Goal: Transaction & Acquisition: Obtain resource

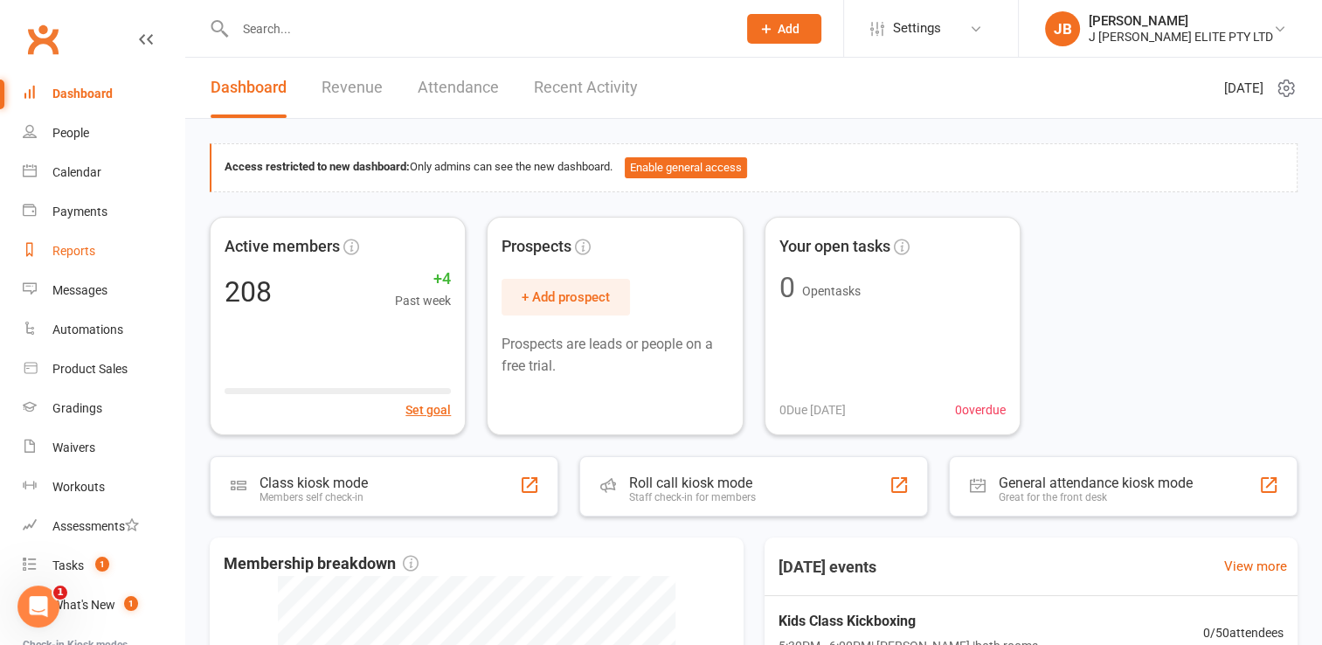
click at [64, 253] on div "Reports" at bounding box center [73, 251] width 43 height 14
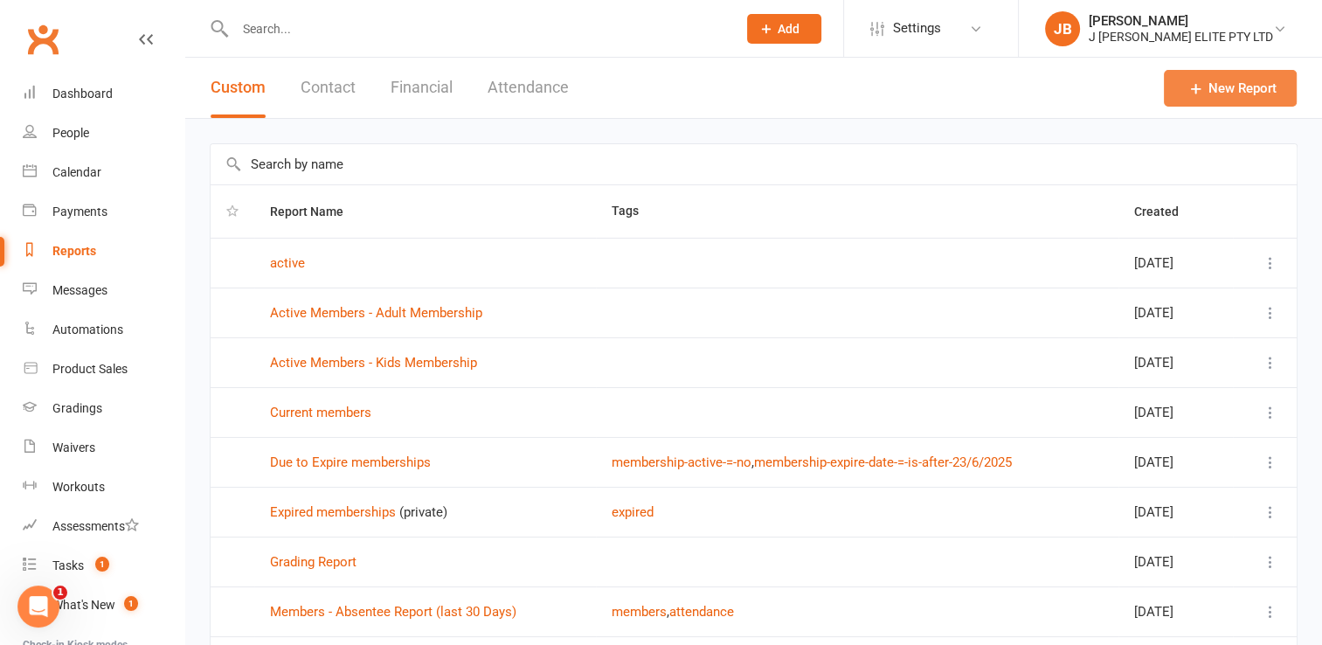
click at [1234, 86] on link "New Report" at bounding box center [1230, 88] width 133 height 37
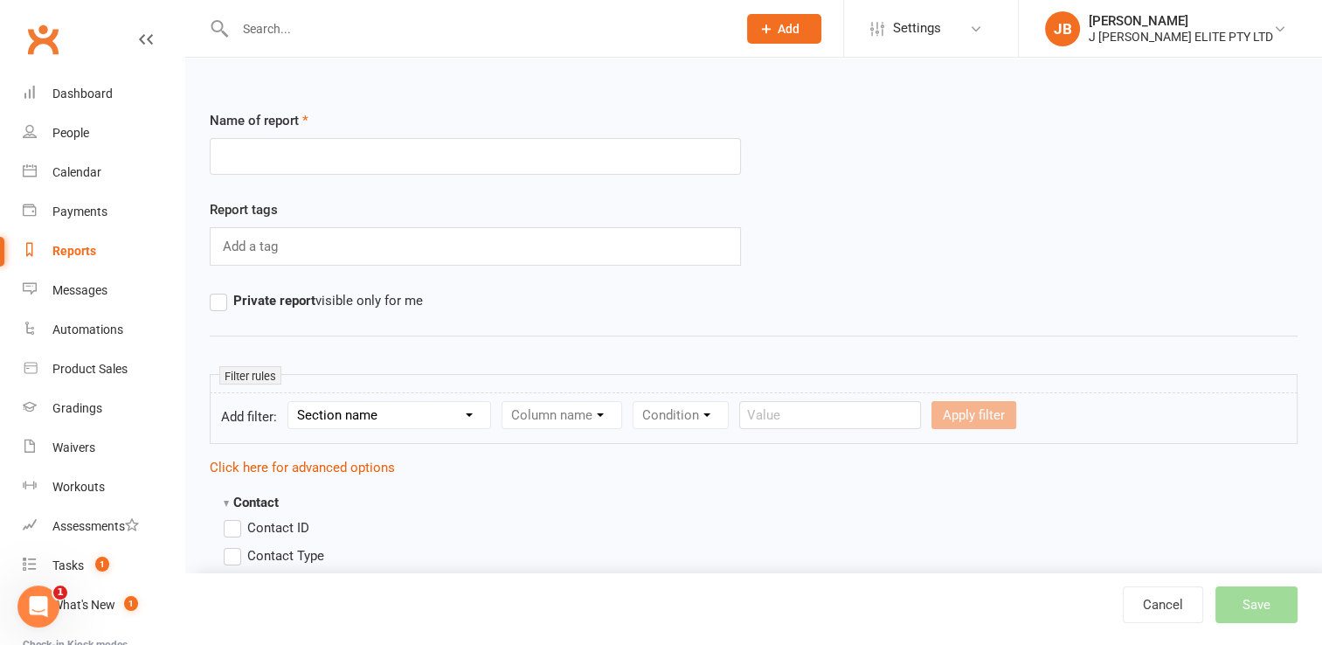
click at [346, 156] on input "text" at bounding box center [475, 156] width 531 height 37
type input "expired members"
click at [290, 241] on div "Add a tag" at bounding box center [475, 246] width 531 height 38
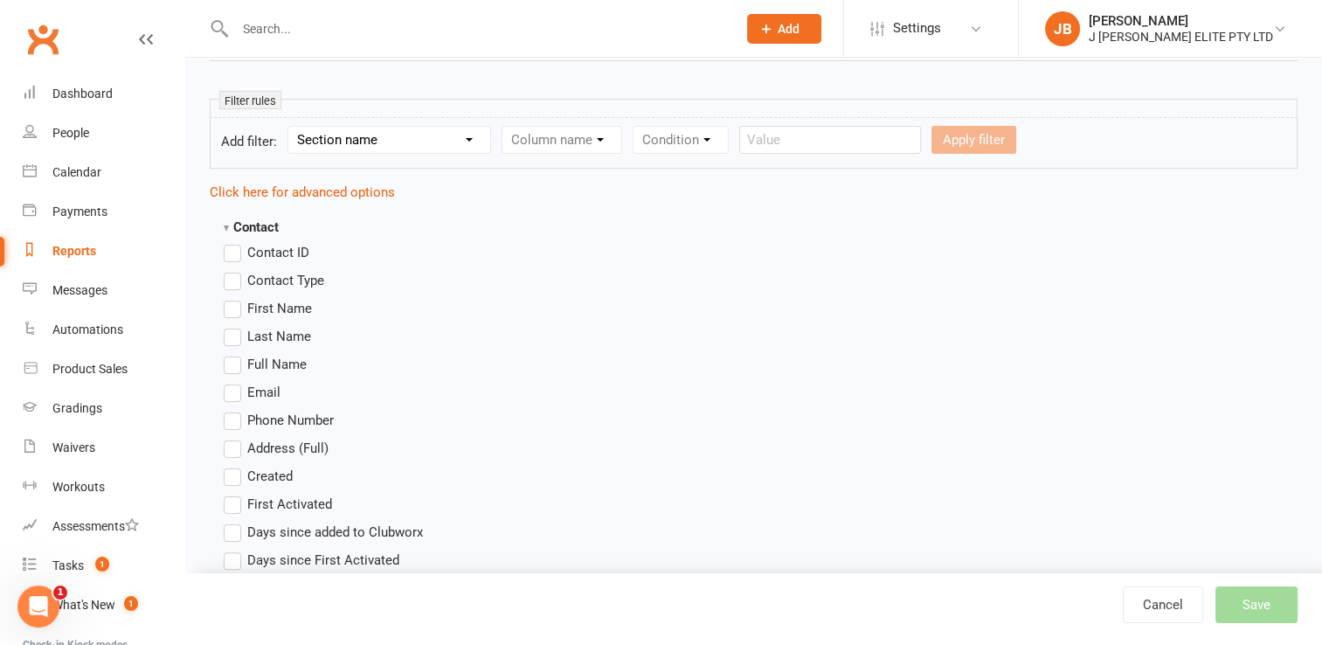
scroll to position [283, 0]
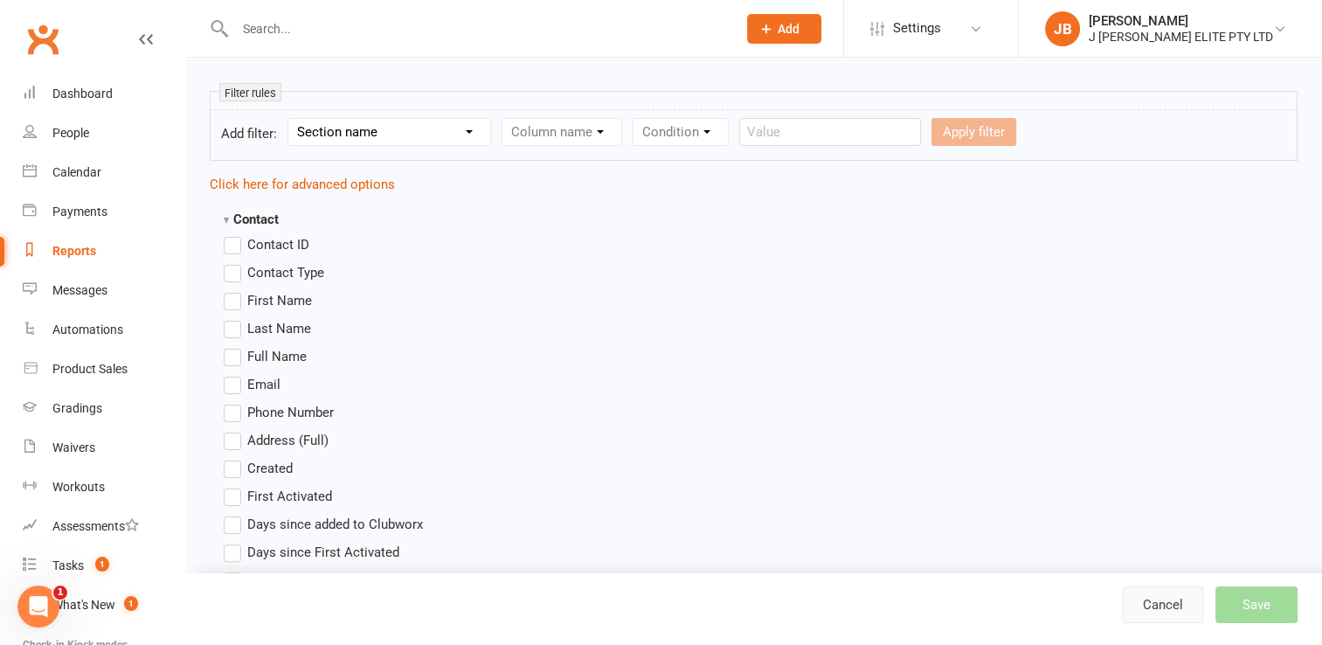
click at [1165, 608] on link "Cancel" at bounding box center [1163, 604] width 80 height 37
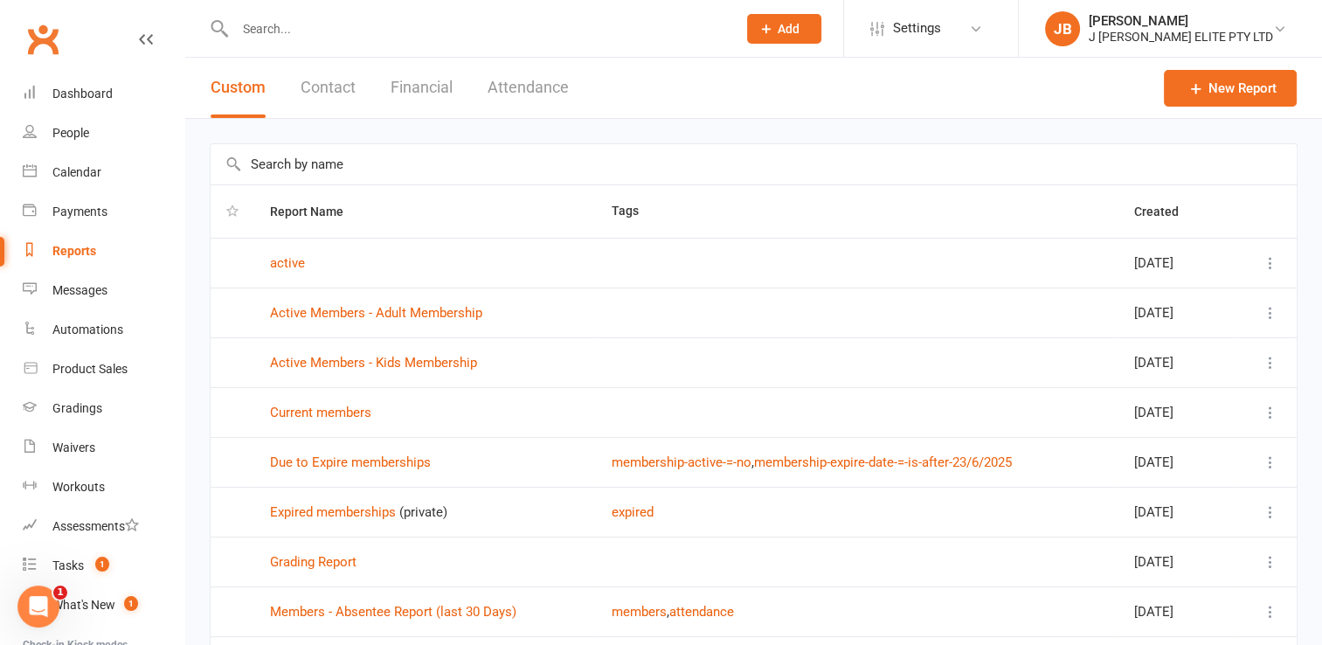
click at [1269, 513] on icon at bounding box center [1270, 511] width 17 height 17
click at [1114, 582] on link "Edit" at bounding box center [1180, 579] width 173 height 35
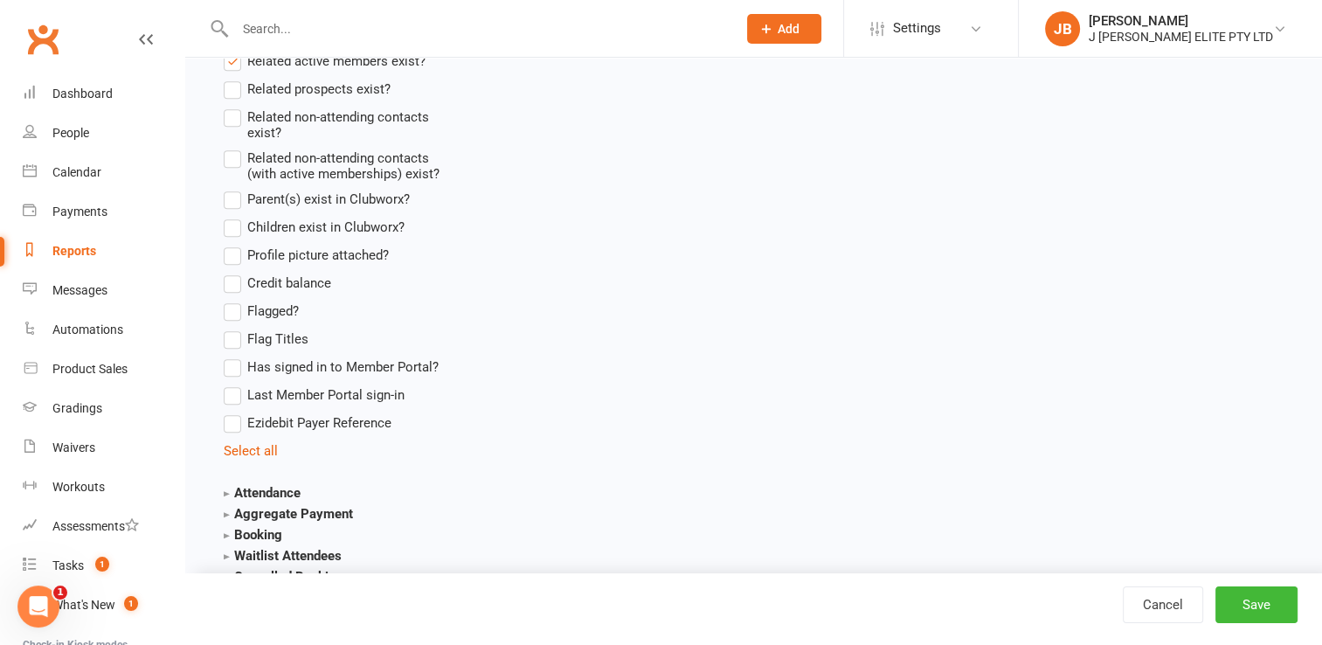
scroll to position [1392, 0]
click at [1150, 605] on link "Cancel" at bounding box center [1163, 604] width 80 height 37
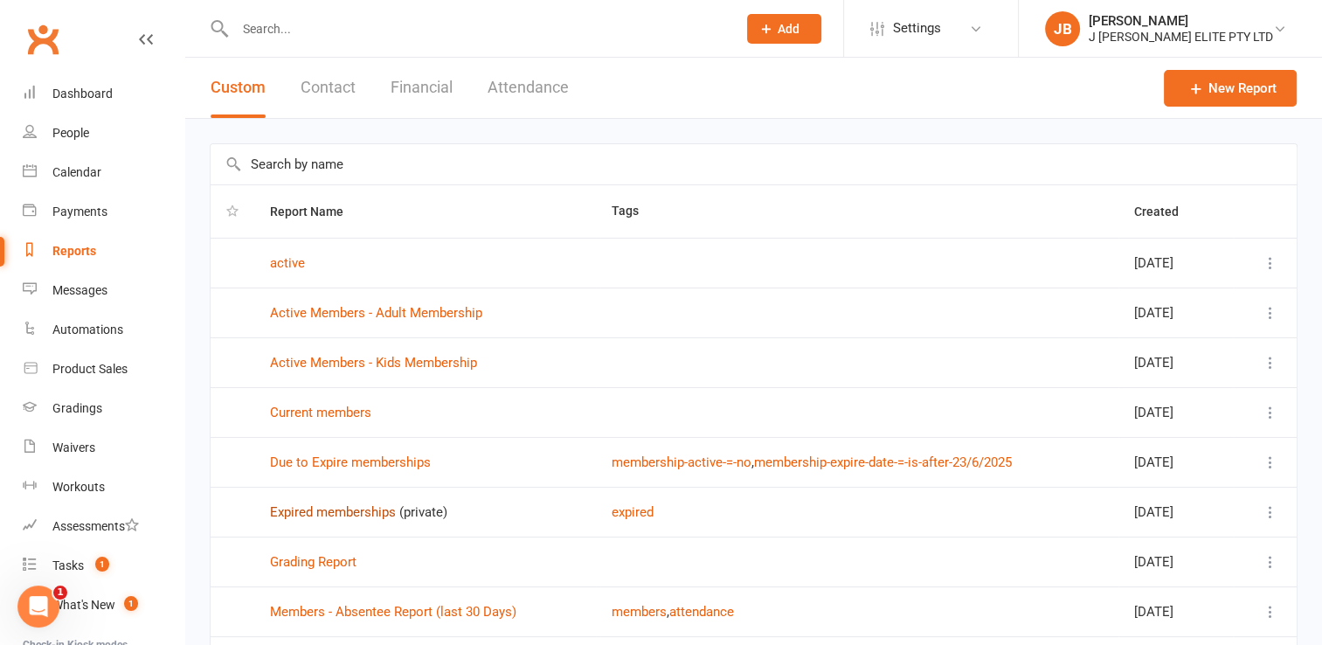
click at [329, 510] on link "Expired memberships" at bounding box center [333, 512] width 126 height 16
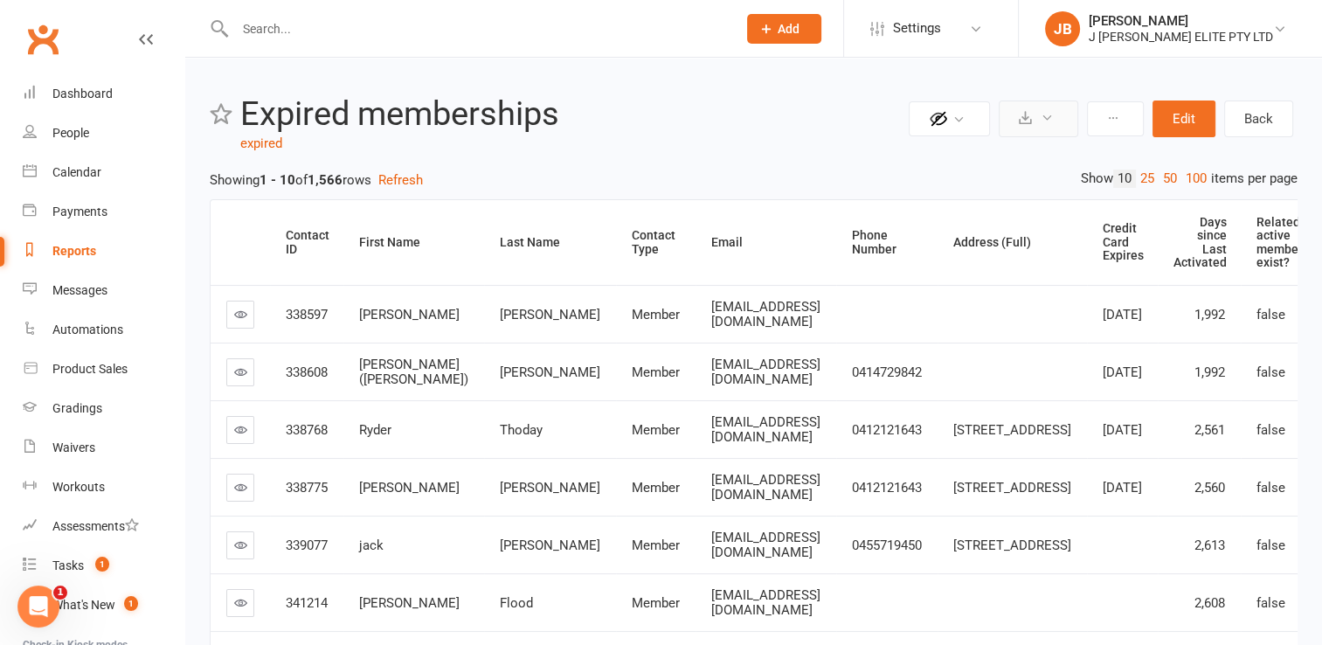
click at [1045, 117] on icon at bounding box center [1046, 117] width 13 height 13
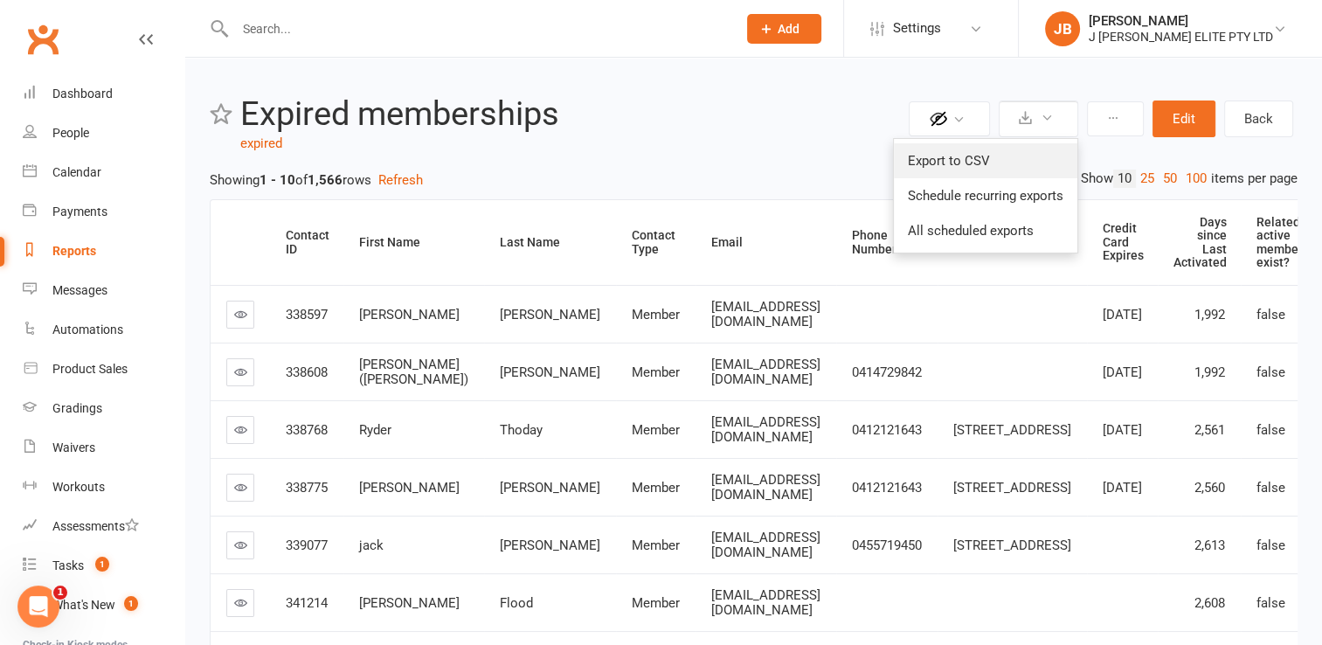
click at [968, 157] on link "Export to CSV" at bounding box center [985, 160] width 183 height 35
